Goal: Information Seeking & Learning: Learn about a topic

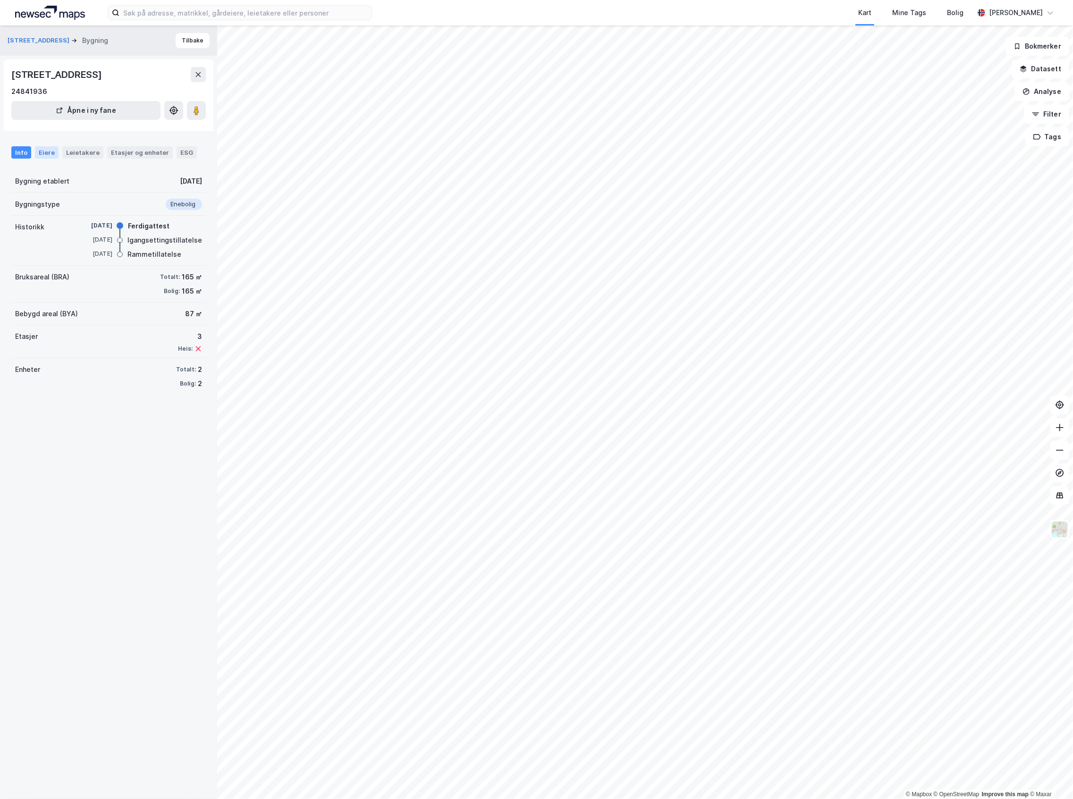
click at [43, 157] on div "Eiere" at bounding box center [47, 152] width 24 height 12
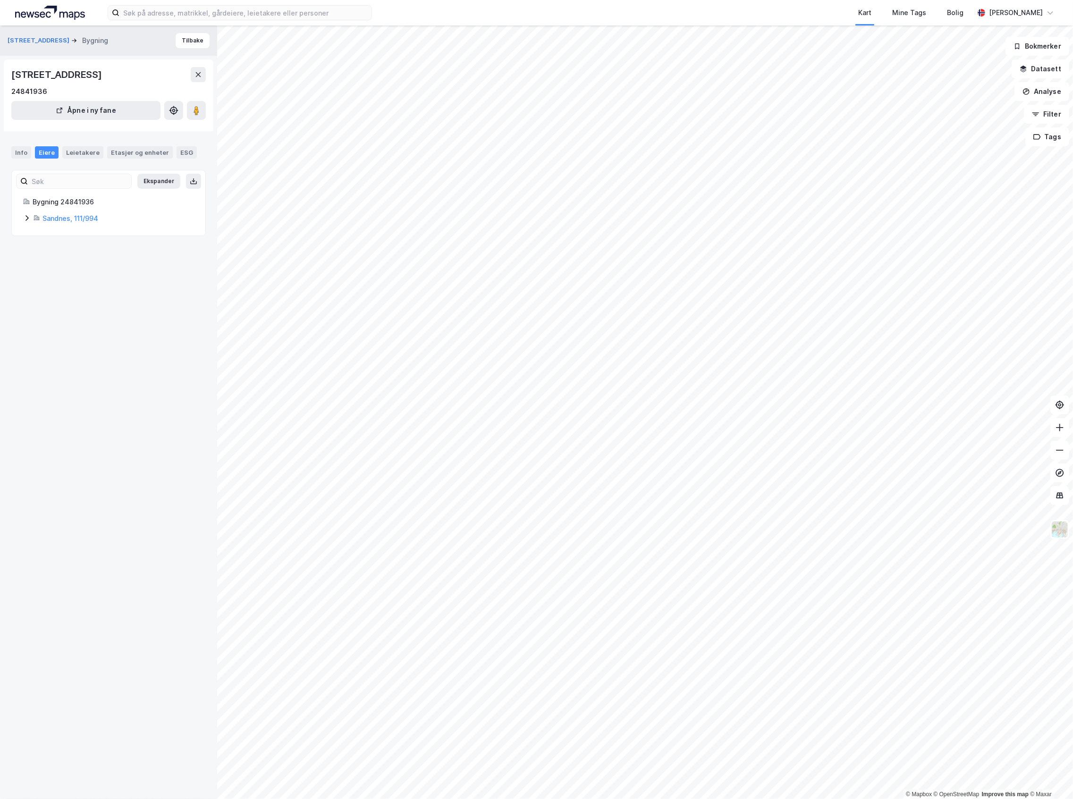
click at [32, 219] on div "Sandnes, 111/994" at bounding box center [108, 218] width 171 height 11
click at [155, 152] on div "Etasjer og enheter" at bounding box center [140, 152] width 58 height 8
